Goal: Information Seeking & Learning: Find specific fact

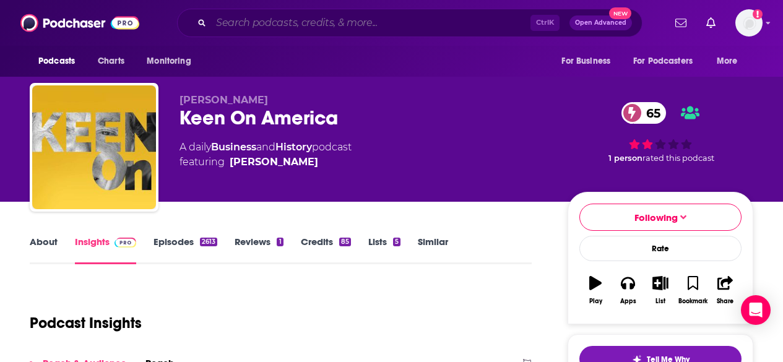
click at [261, 25] on input "Search podcasts, credits, & more..." at bounding box center [371, 23] width 320 height 20
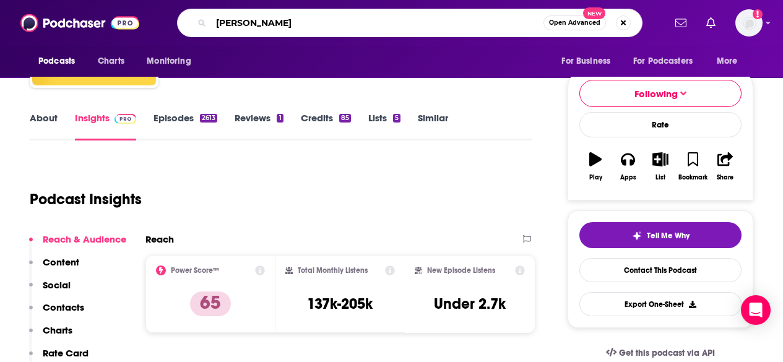
type input "[PERSON_NAME]"
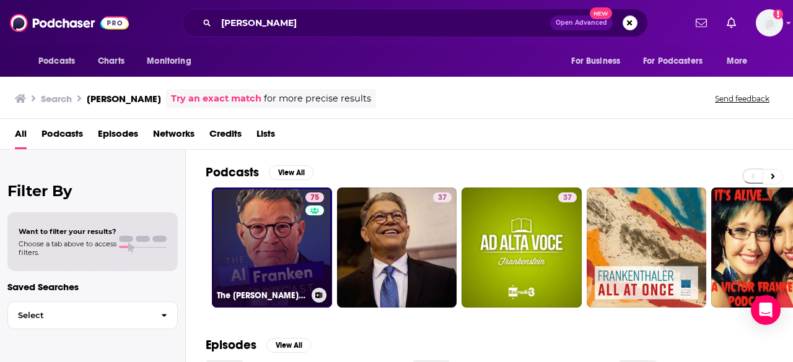
click at [244, 246] on link "75 The [PERSON_NAME] Podcast" at bounding box center [272, 248] width 120 height 120
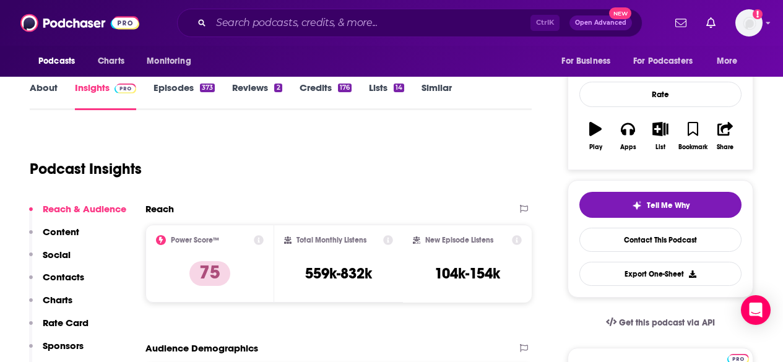
scroll to position [186, 0]
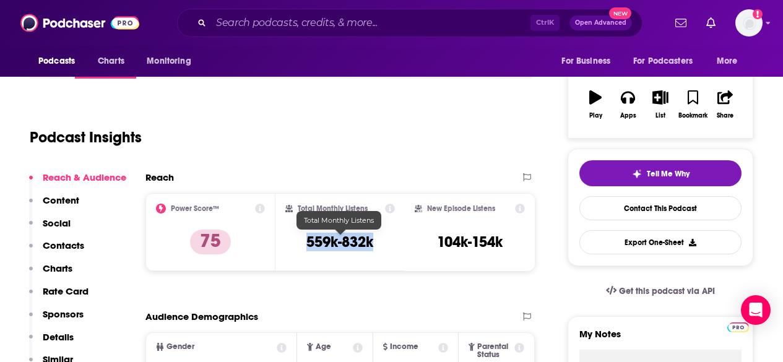
drag, startPoint x: 384, startPoint y: 246, endPoint x: 300, endPoint y: 232, distance: 84.8
click at [296, 239] on div "Total Monthly Listens 559k-832k" at bounding box center [341, 232] width 110 height 57
copy h3 "559k-832k"
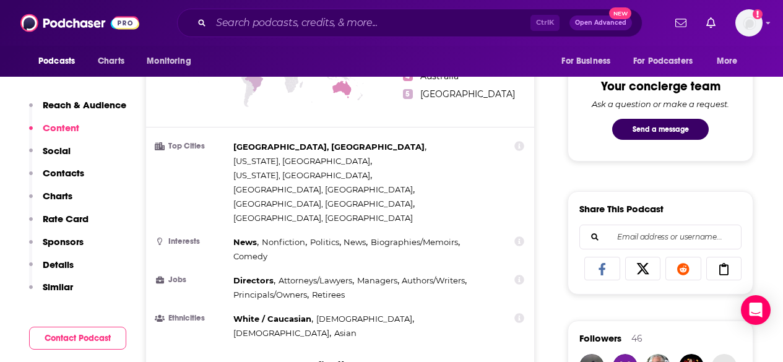
scroll to position [557, 0]
